Goal: Information Seeking & Learning: Learn about a topic

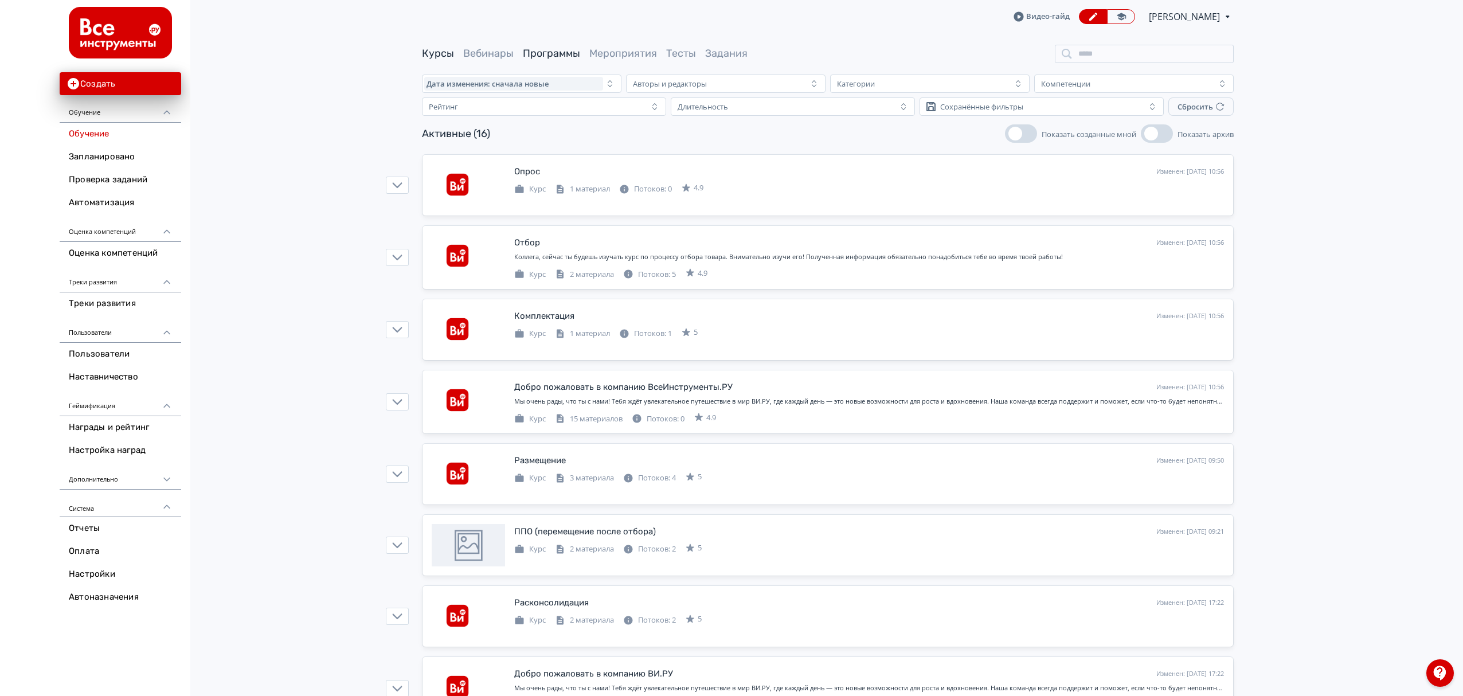
click at [535, 56] on link "Программы" at bounding box center [551, 53] width 57 height 13
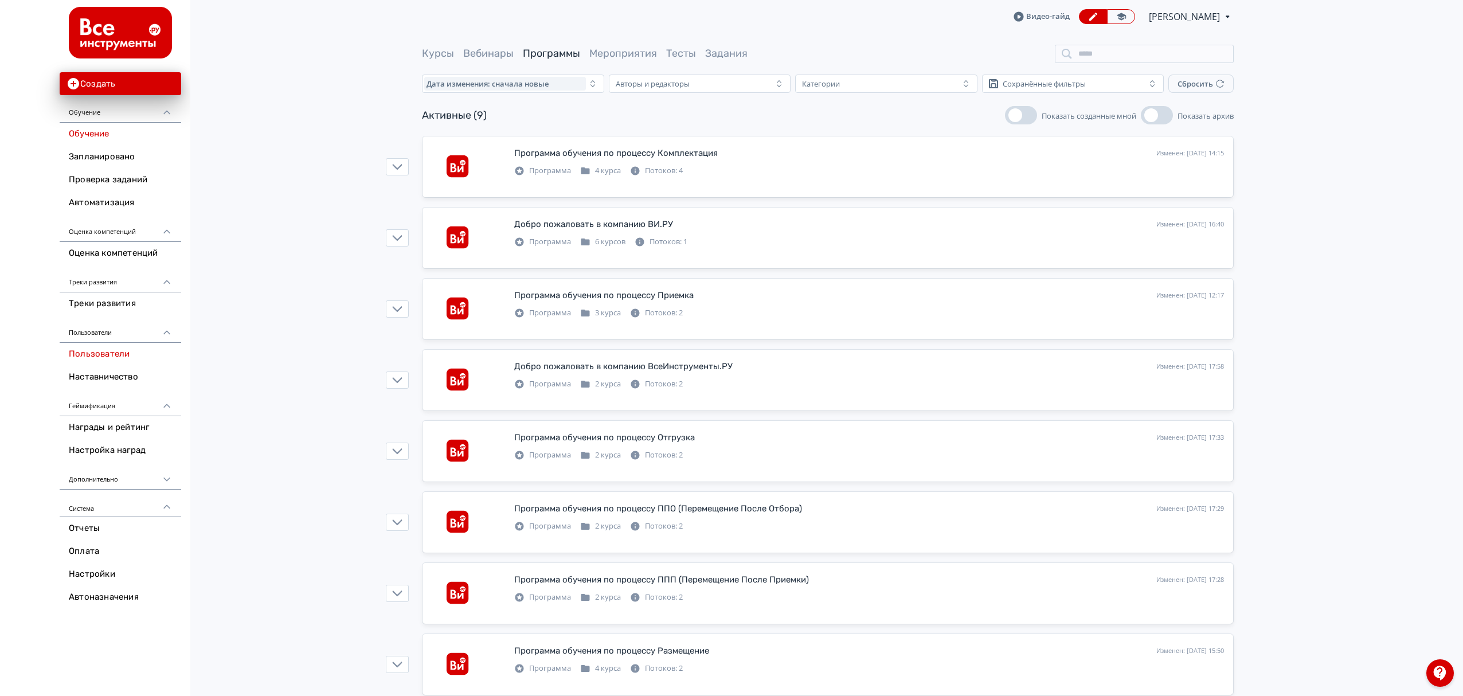
click at [117, 361] on link "Пользователи" at bounding box center [121, 354] width 122 height 23
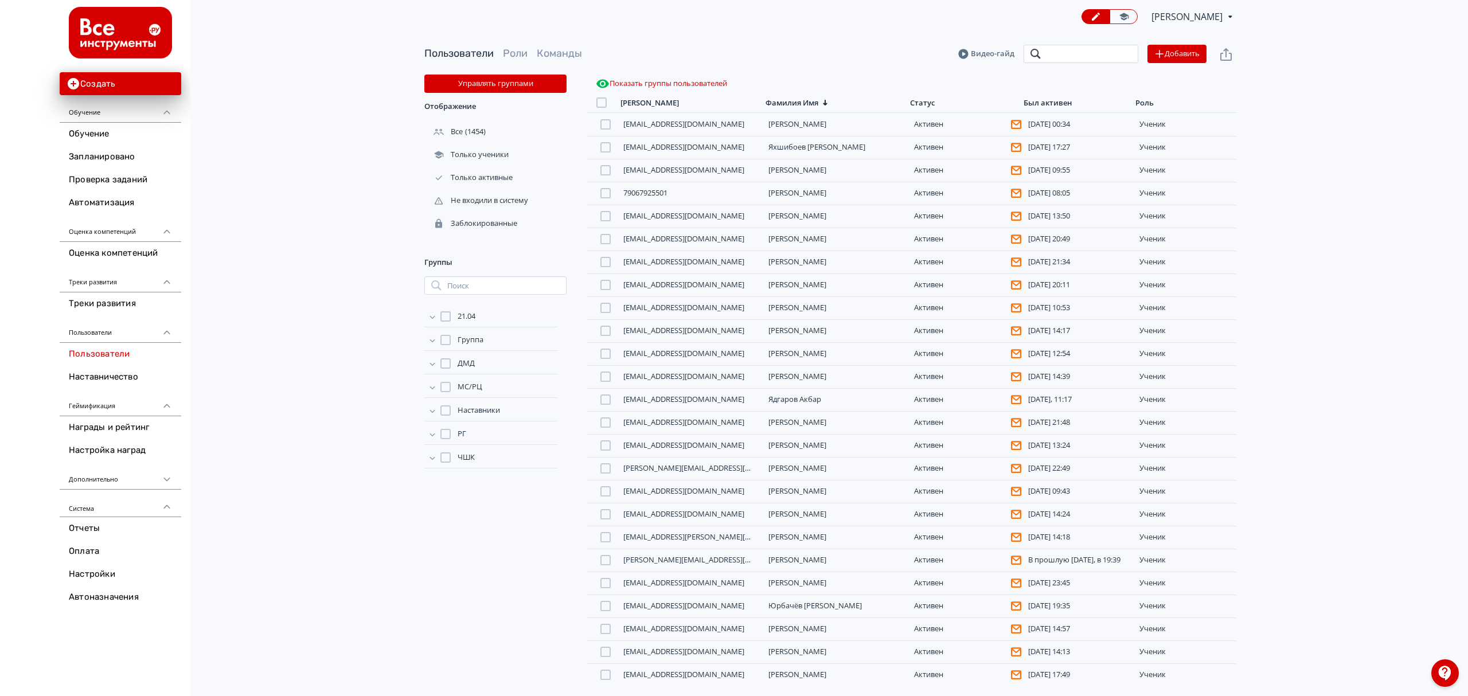
click at [1101, 56] on input "search" at bounding box center [1080, 54] width 115 height 18
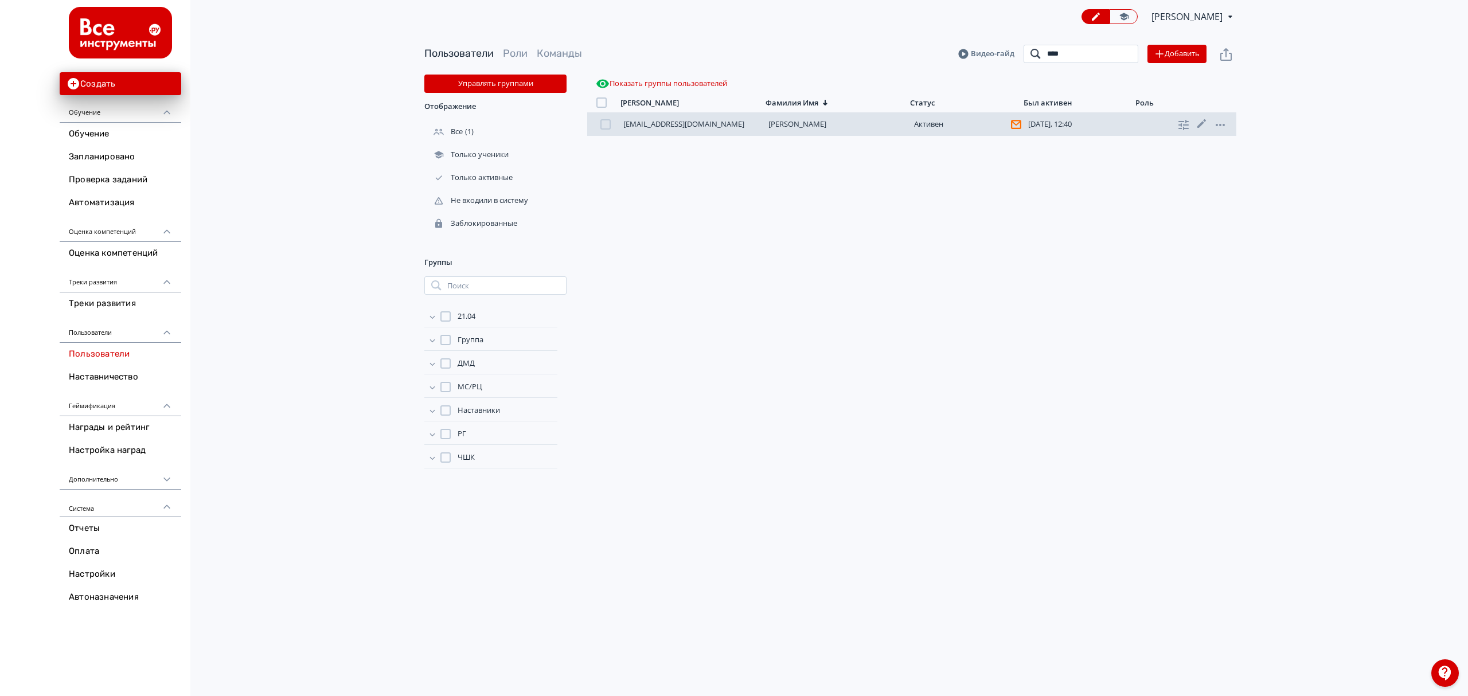
type input "****"
click at [802, 131] on div "[EMAIL_ADDRESS][DOMAIN_NAME] [PERSON_NAME][DATE], 12:40 ученик" at bounding box center [911, 124] width 649 height 23
click at [810, 120] on link "[PERSON_NAME]" at bounding box center [797, 124] width 58 height 10
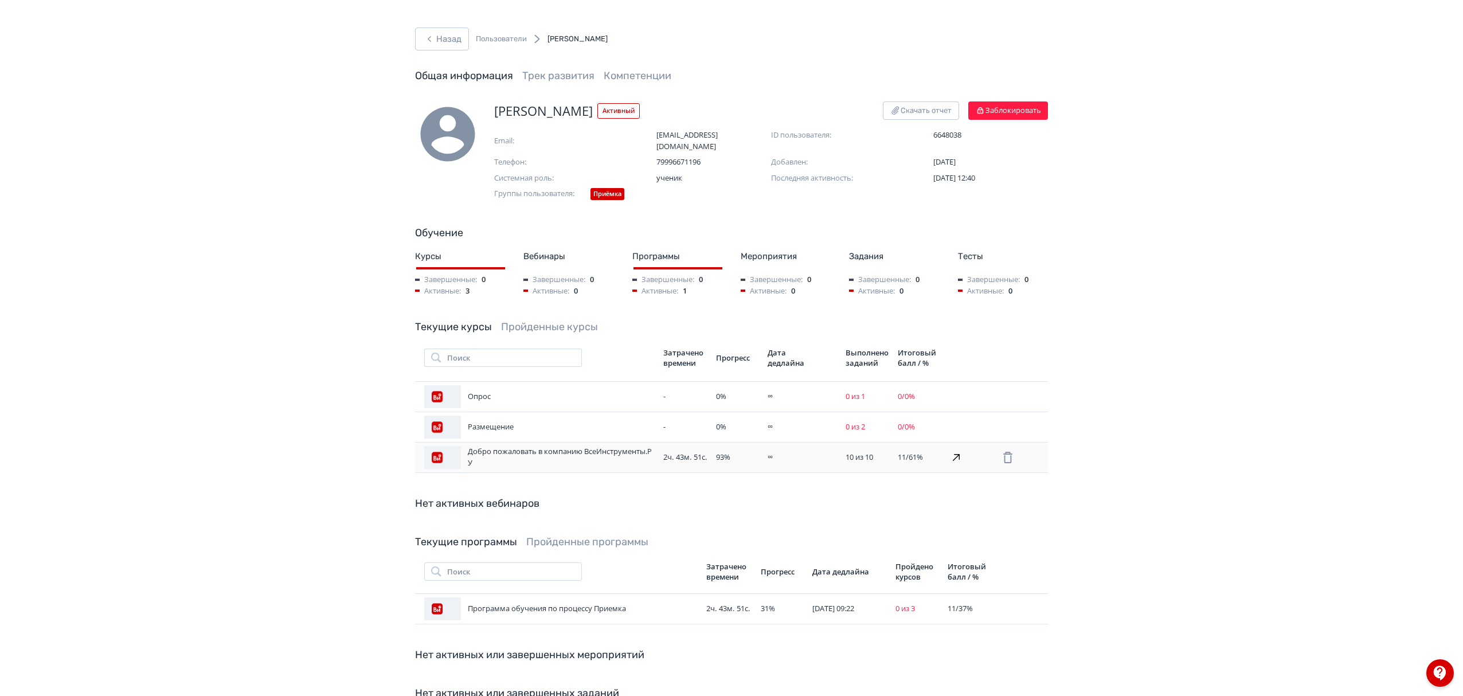
click at [622, 446] on div "Добро пожаловать в компанию ВсеИнструменты.РУ" at bounding box center [539, 457] width 230 height 23
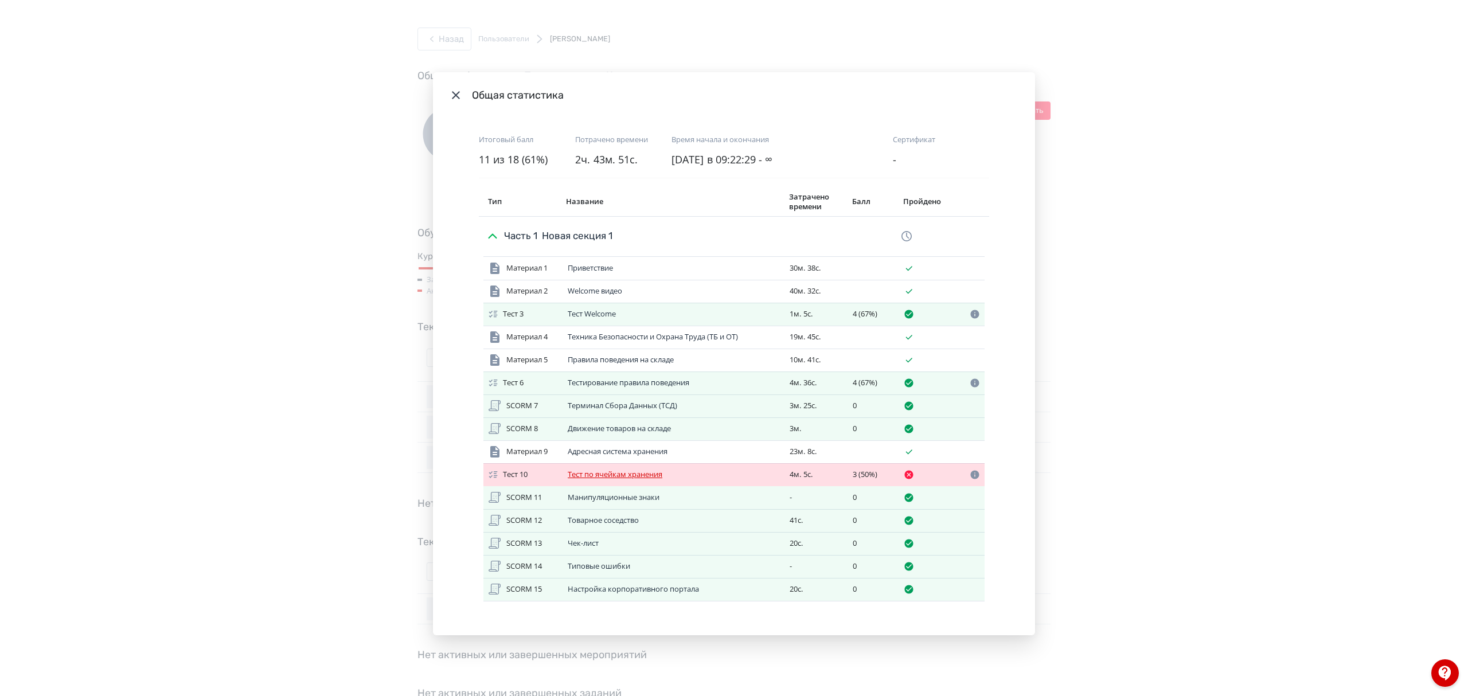
click at [601, 474] on link "Тест по ячейкам хранения" at bounding box center [615, 474] width 95 height 10
